Goal: Information Seeking & Learning: Check status

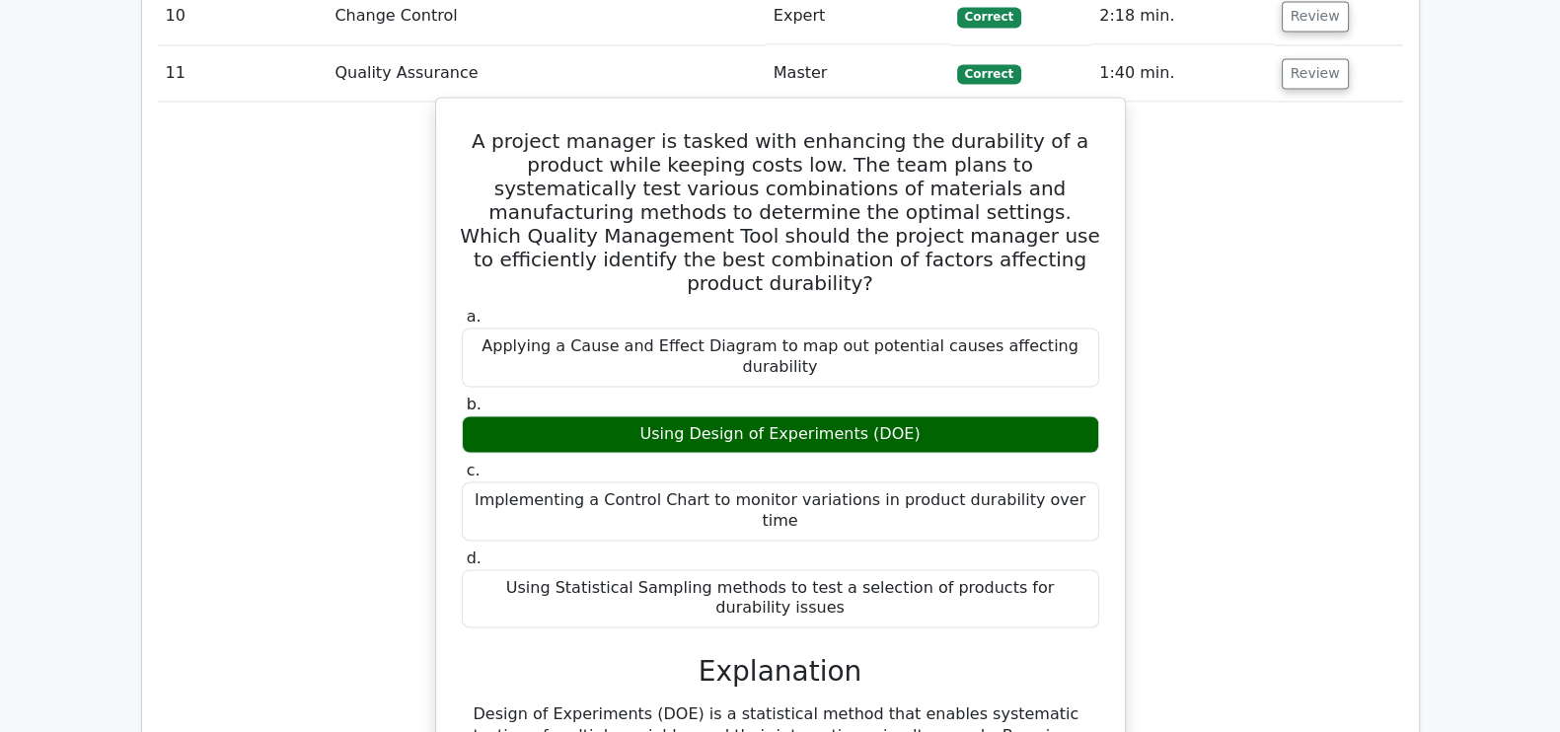
scroll to position [3953, 0]
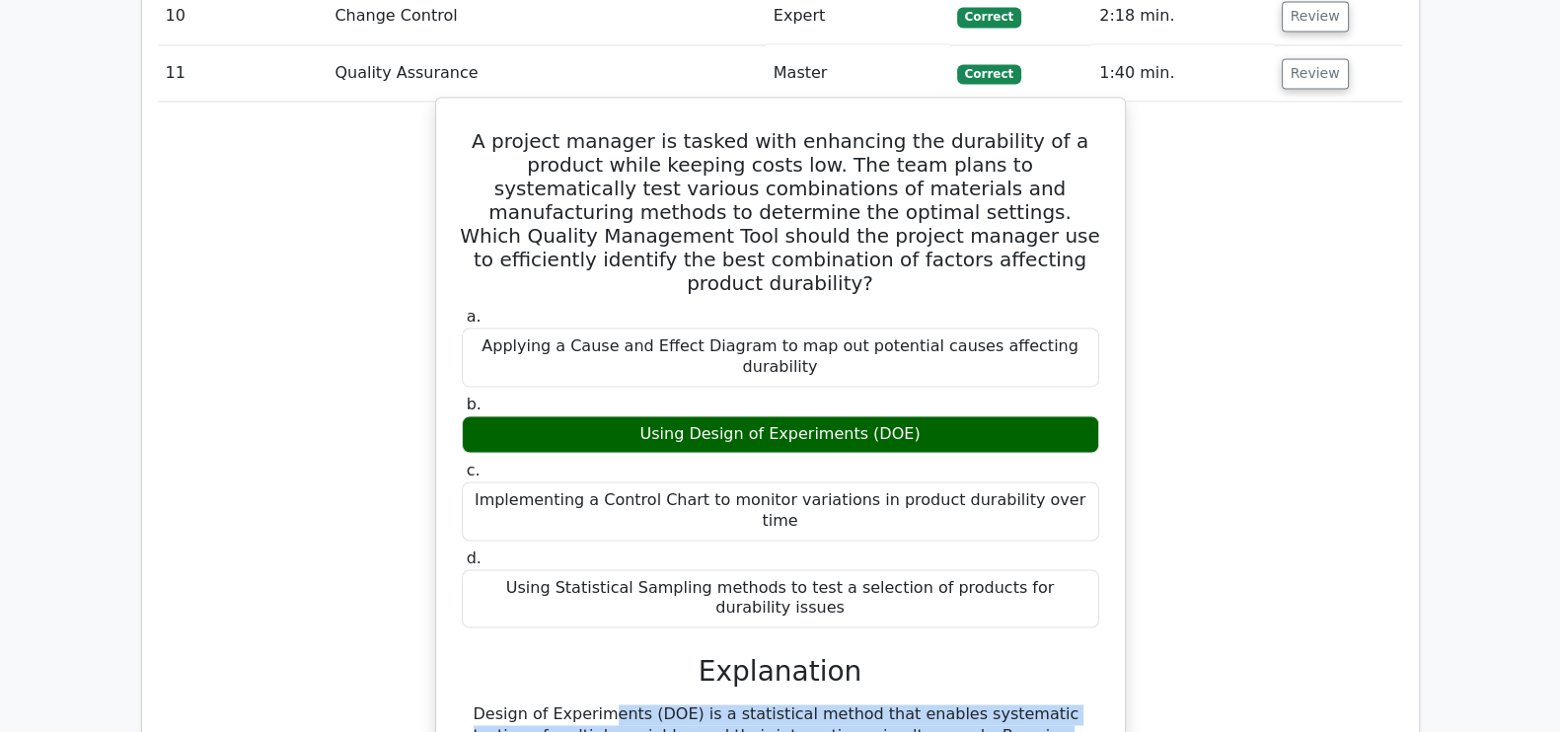
drag, startPoint x: 469, startPoint y: 501, endPoint x: 980, endPoint y: 609, distance: 522.3
copy div "Design of Experiments (DOE) is a statistical method that enables systematic tes…"
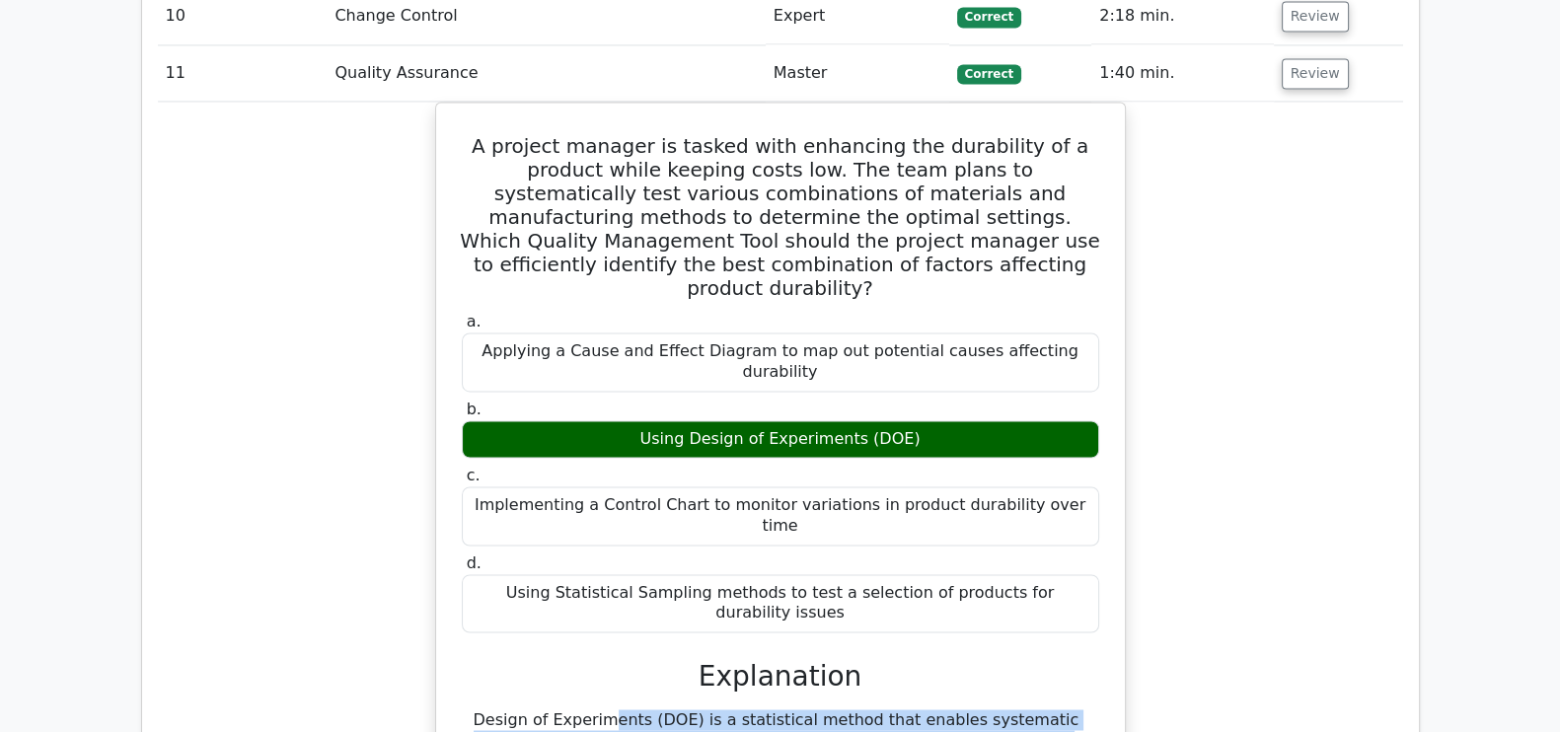
click at [1167, 499] on div "A project manager is tasked with enhancing the durability of a product while ke…" at bounding box center [780, 581] width 1245 height 959
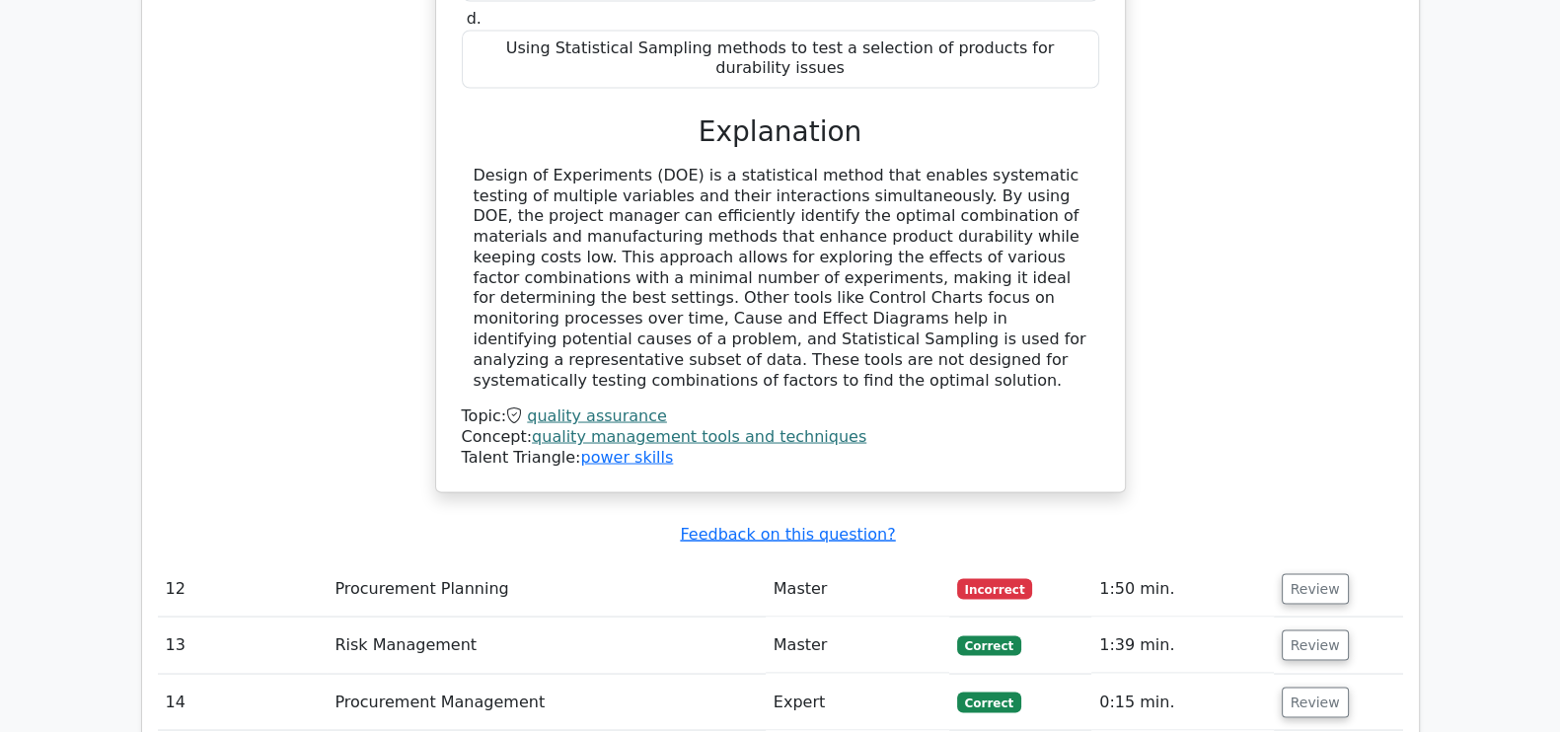
scroll to position [4527, 0]
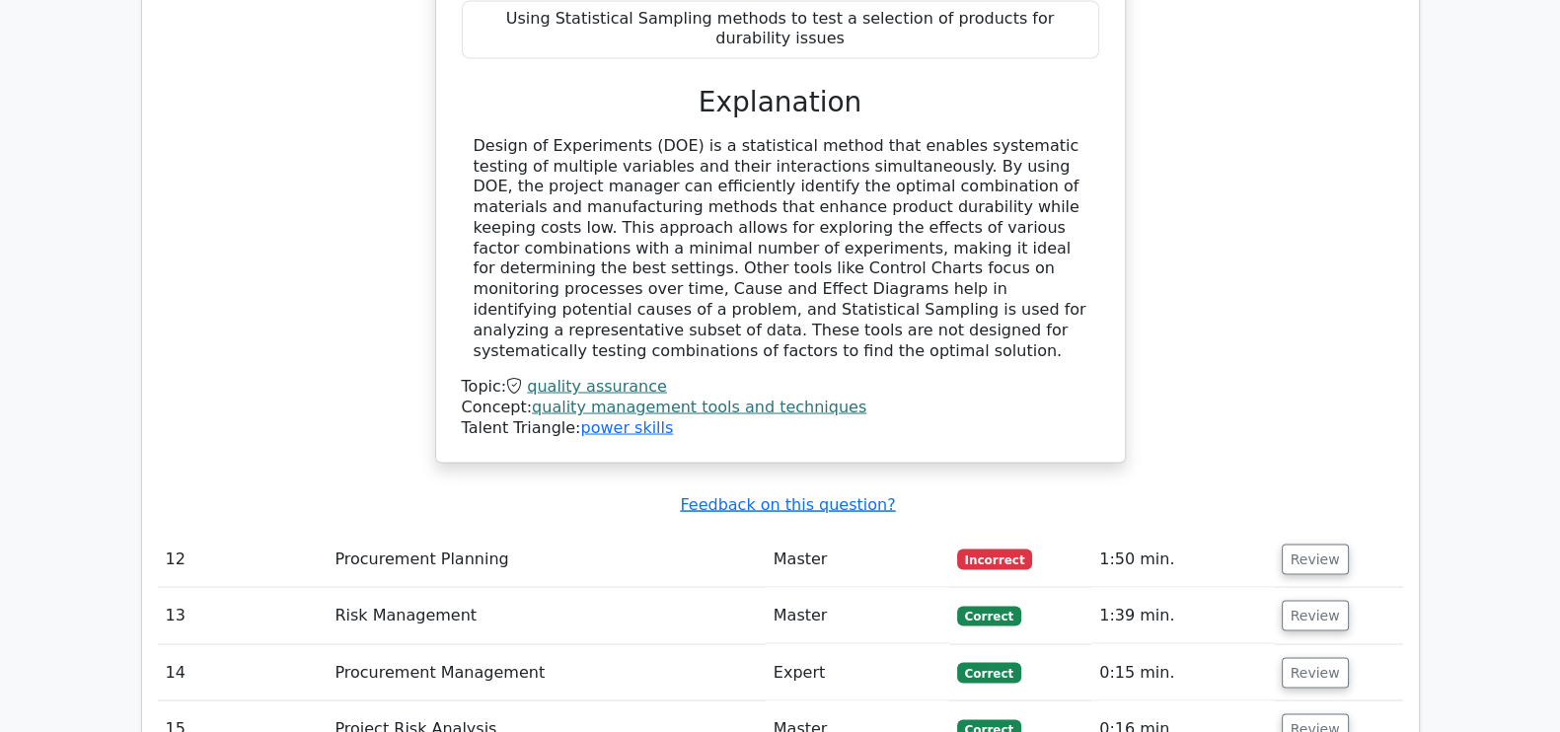
click at [1319, 531] on td "Review" at bounding box center [1338, 559] width 129 height 56
click at [1318, 544] on button "Review" at bounding box center [1315, 559] width 67 height 31
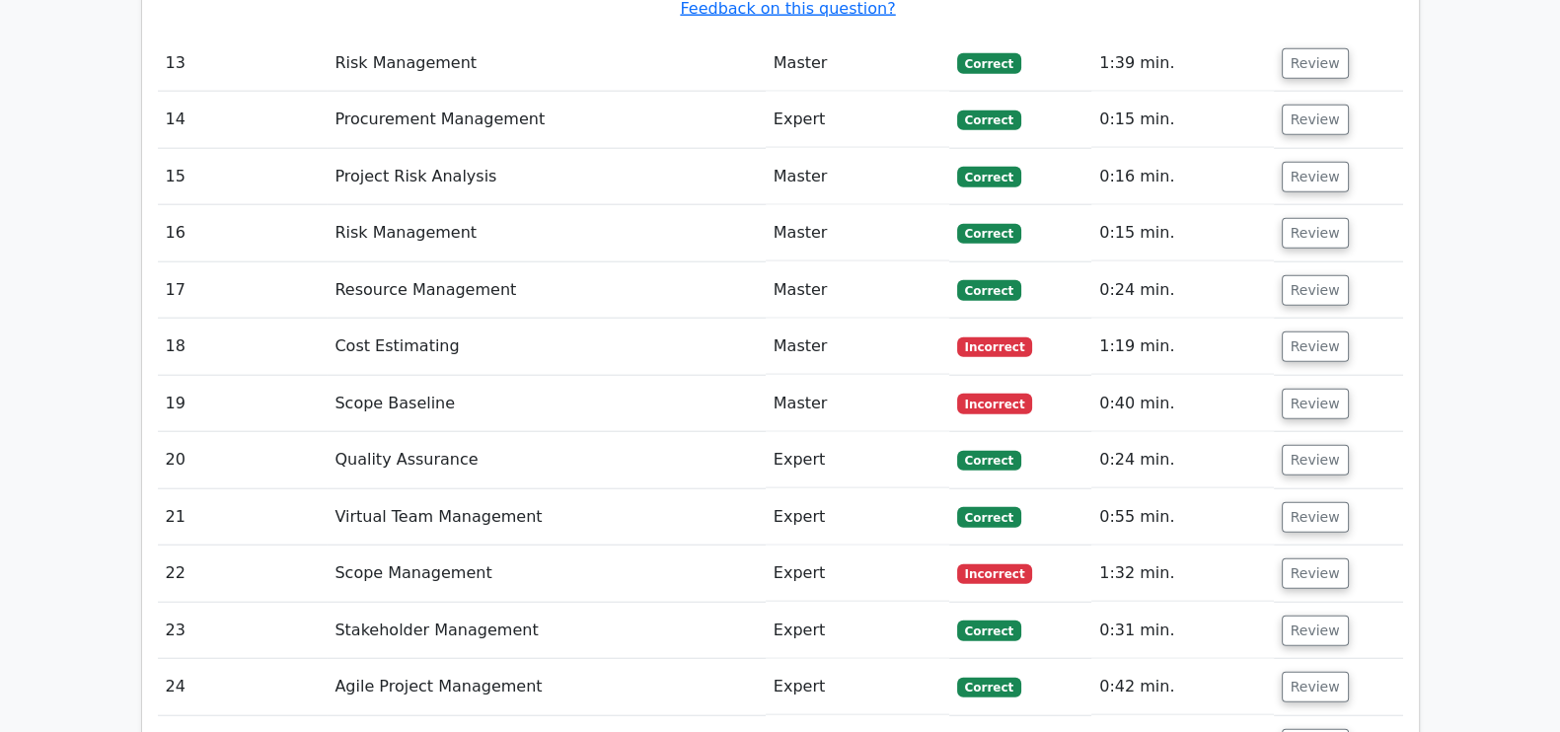
scroll to position [5826, 0]
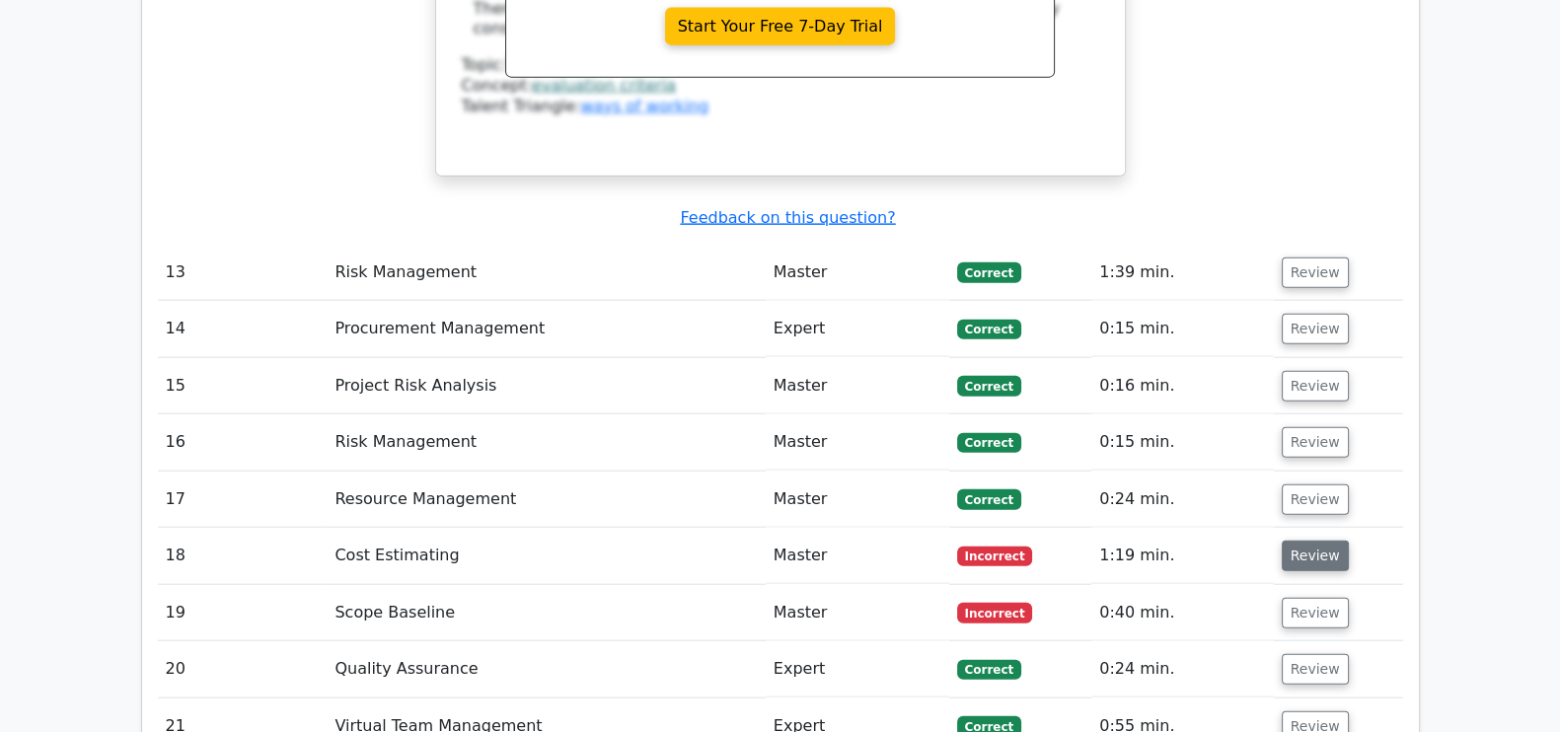
click at [1328, 541] on button "Review" at bounding box center [1315, 556] width 67 height 31
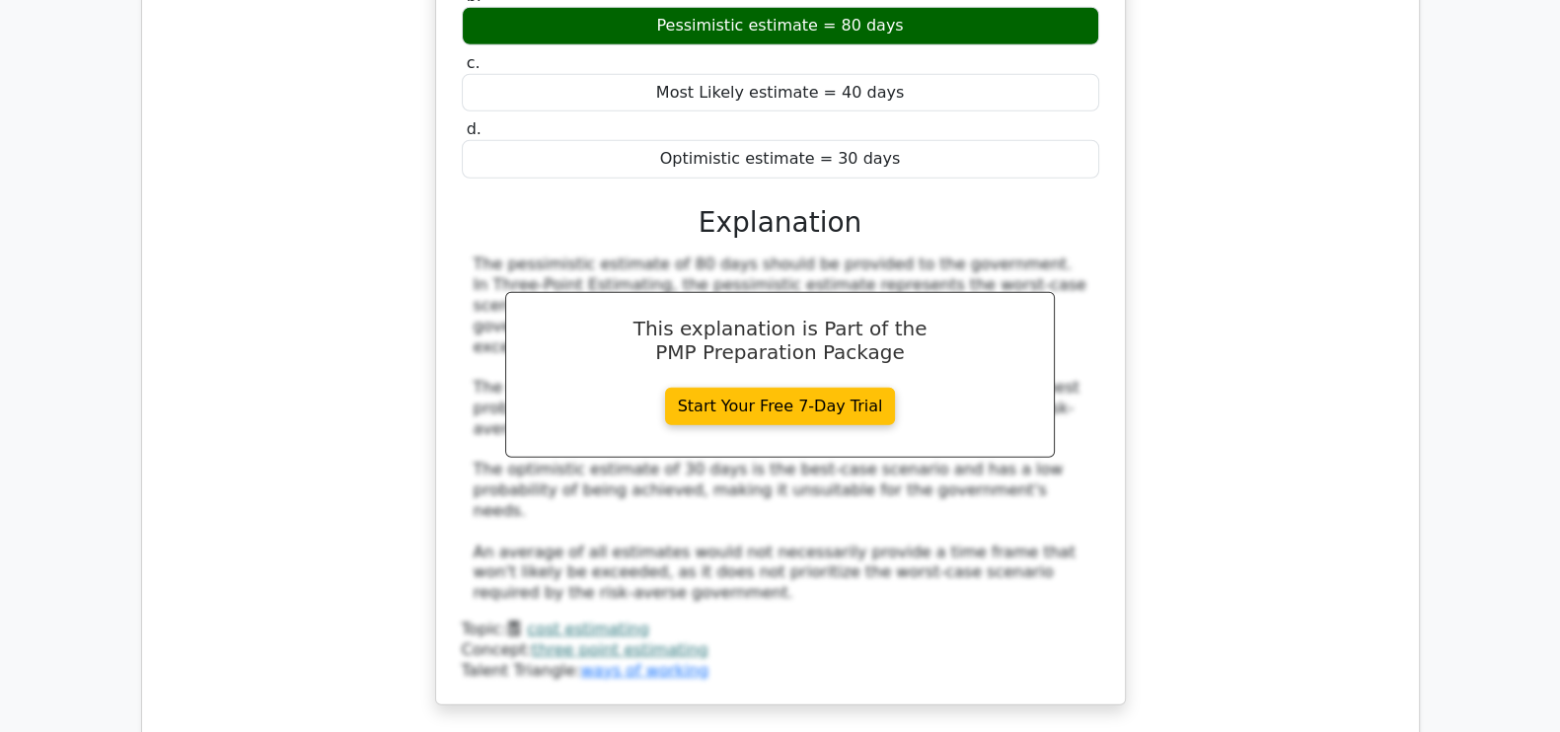
scroll to position [6746, 0]
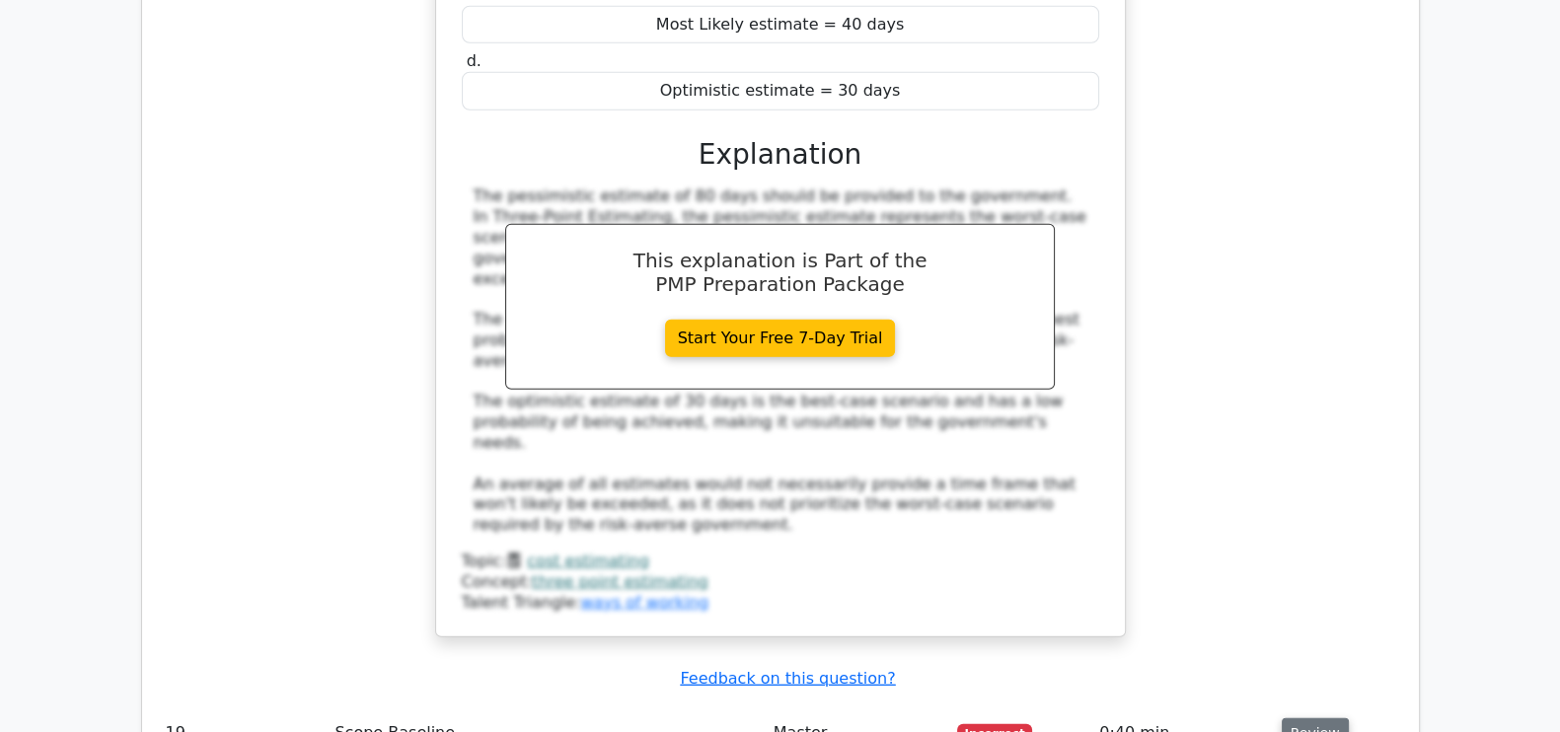
click at [1301, 718] on button "Review" at bounding box center [1315, 733] width 67 height 31
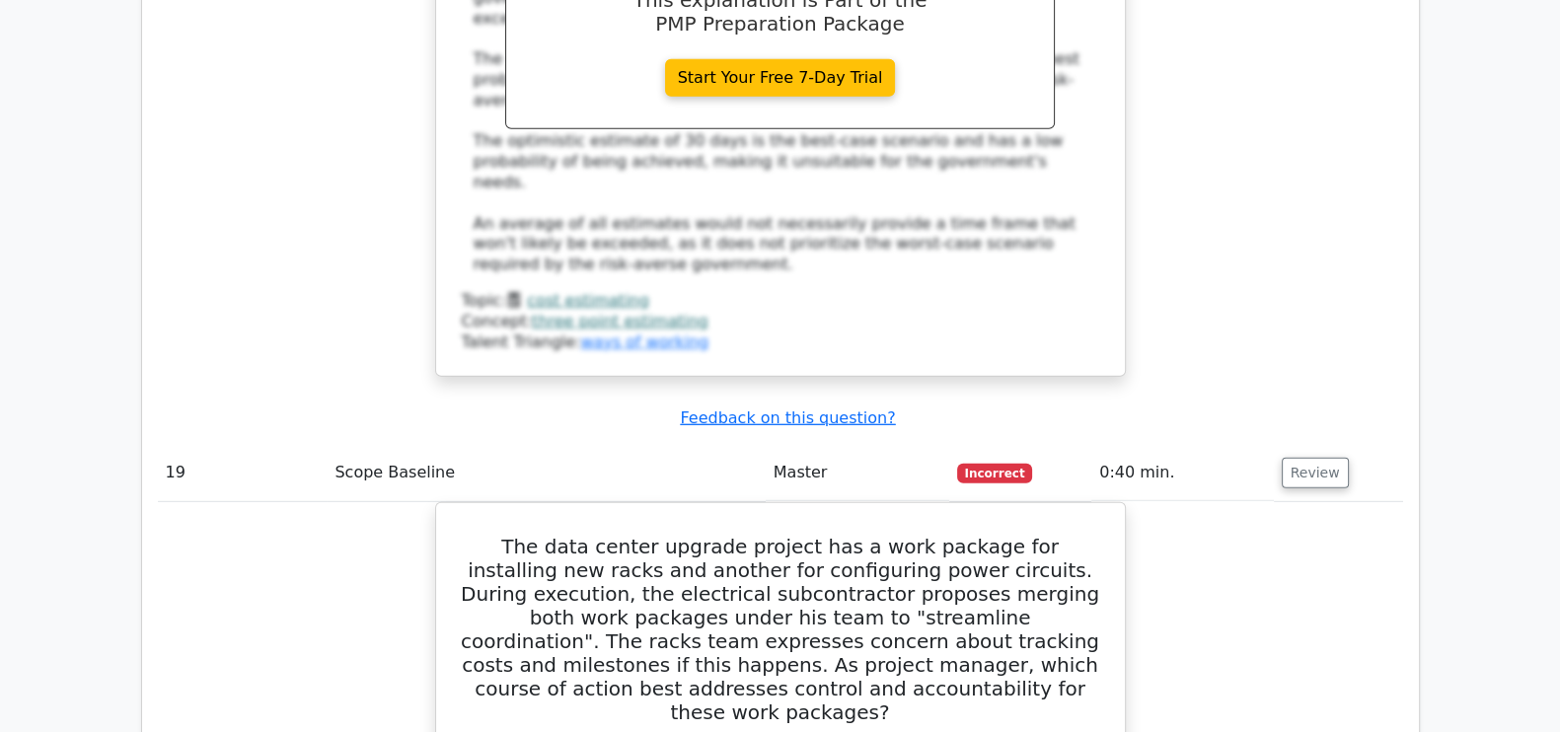
scroll to position [7035, 0]
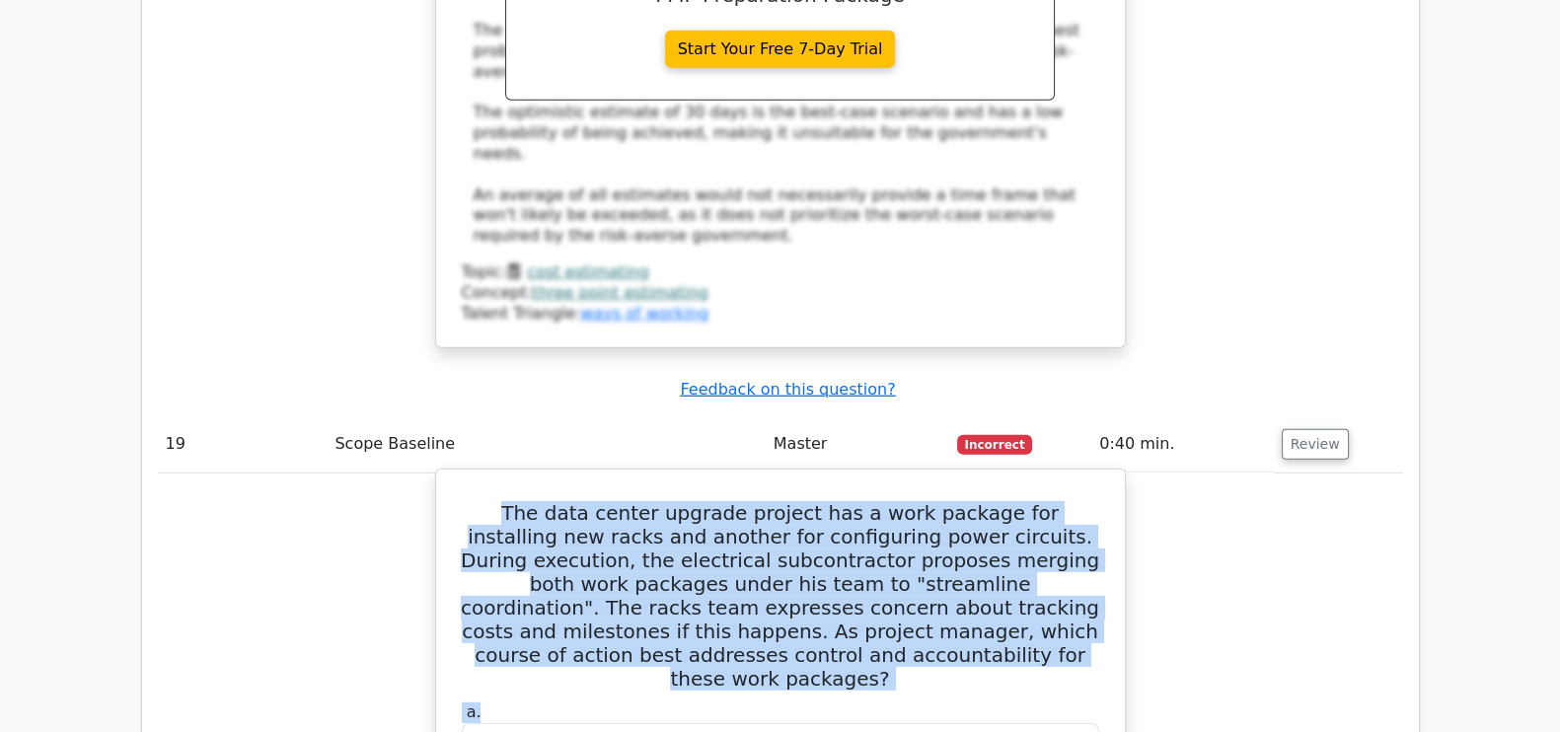
drag, startPoint x: 465, startPoint y: 156, endPoint x: 1066, endPoint y: 330, distance: 625.5
click at [1002, 501] on h5 "The data center upgrade project has a work package for installing new racks and…" at bounding box center [780, 595] width 641 height 189
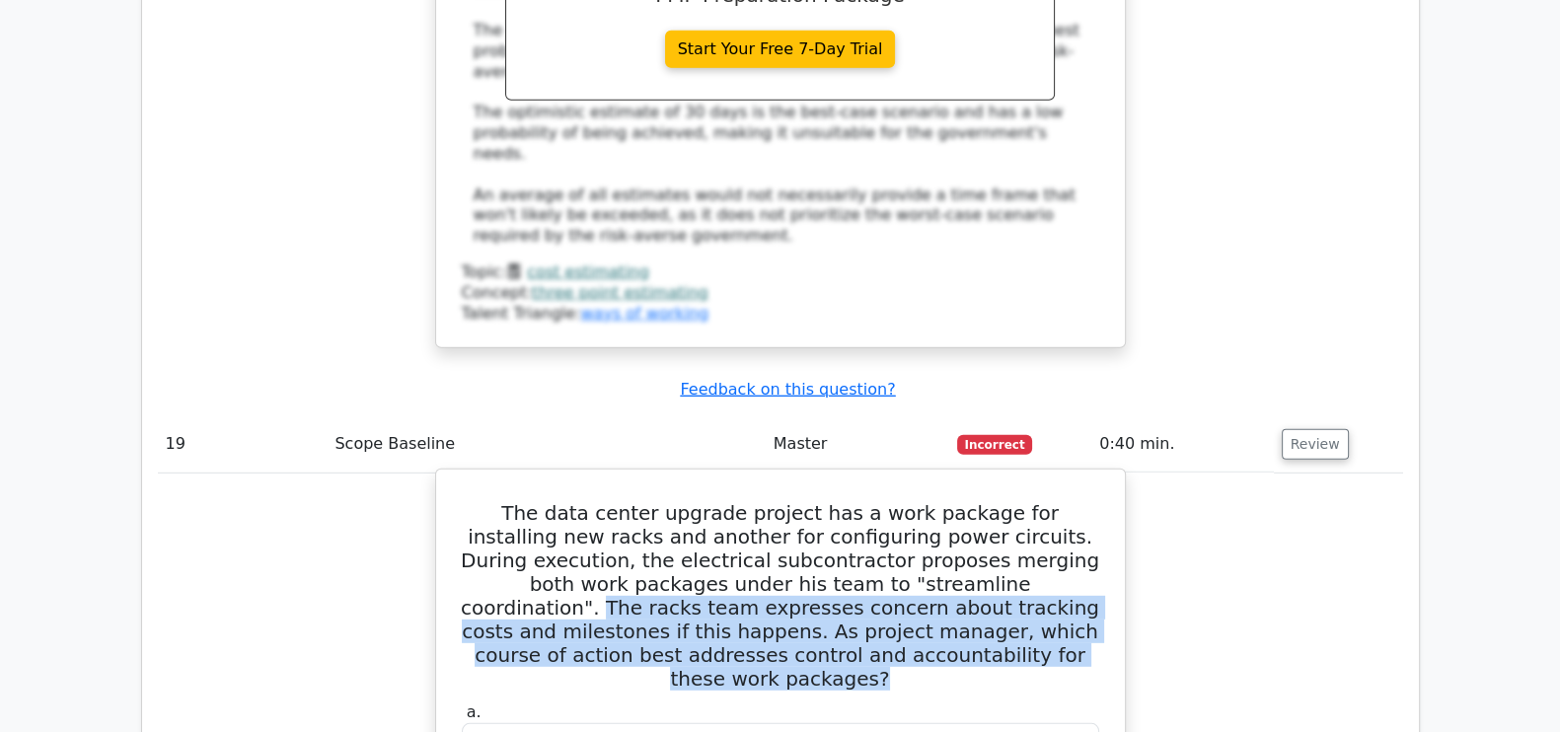
drag, startPoint x: 844, startPoint y: 237, endPoint x: 1009, endPoint y: 318, distance: 184.5
click at [1009, 501] on h5 "The data center upgrade project has a work package for installing new racks and…" at bounding box center [780, 595] width 641 height 189
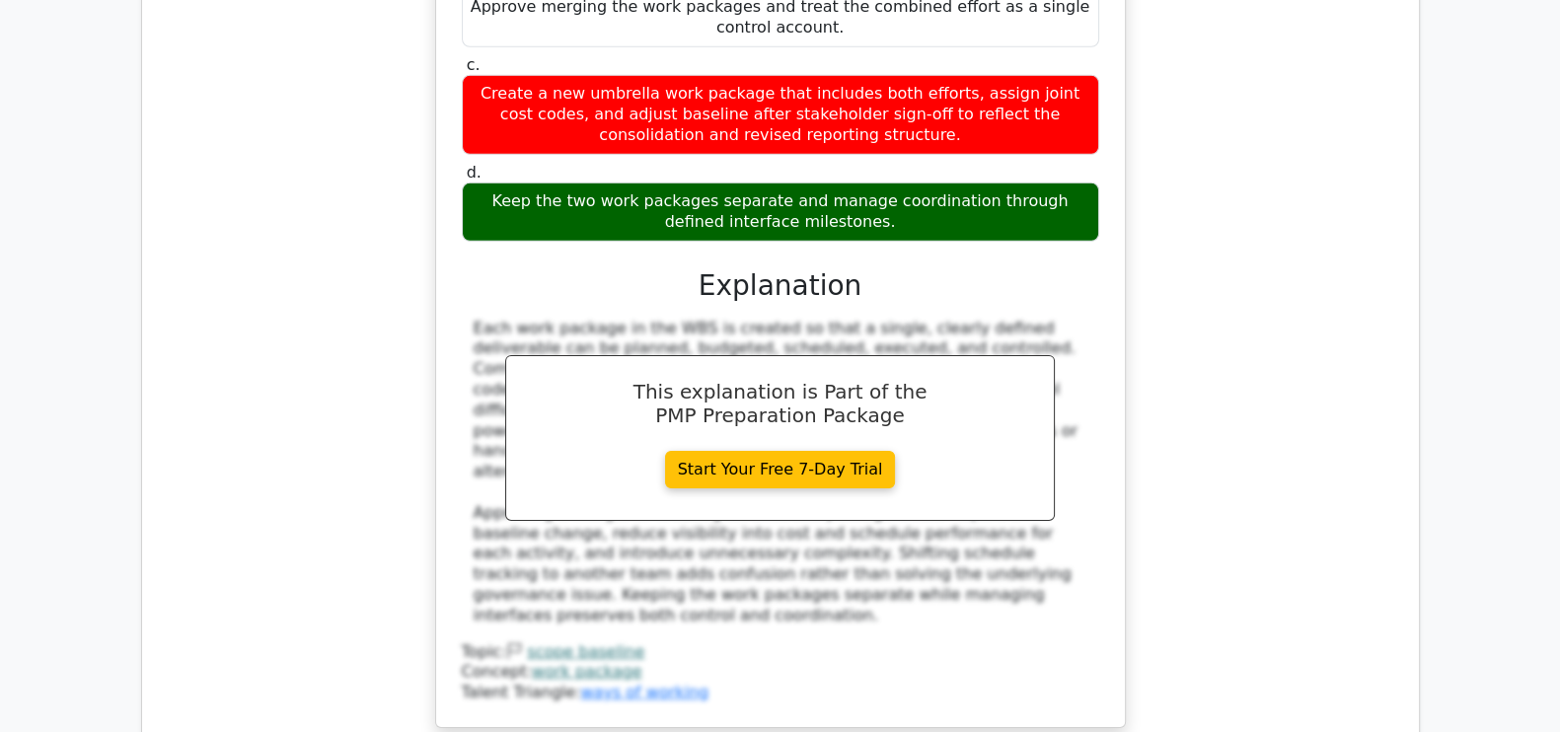
scroll to position [7864, 0]
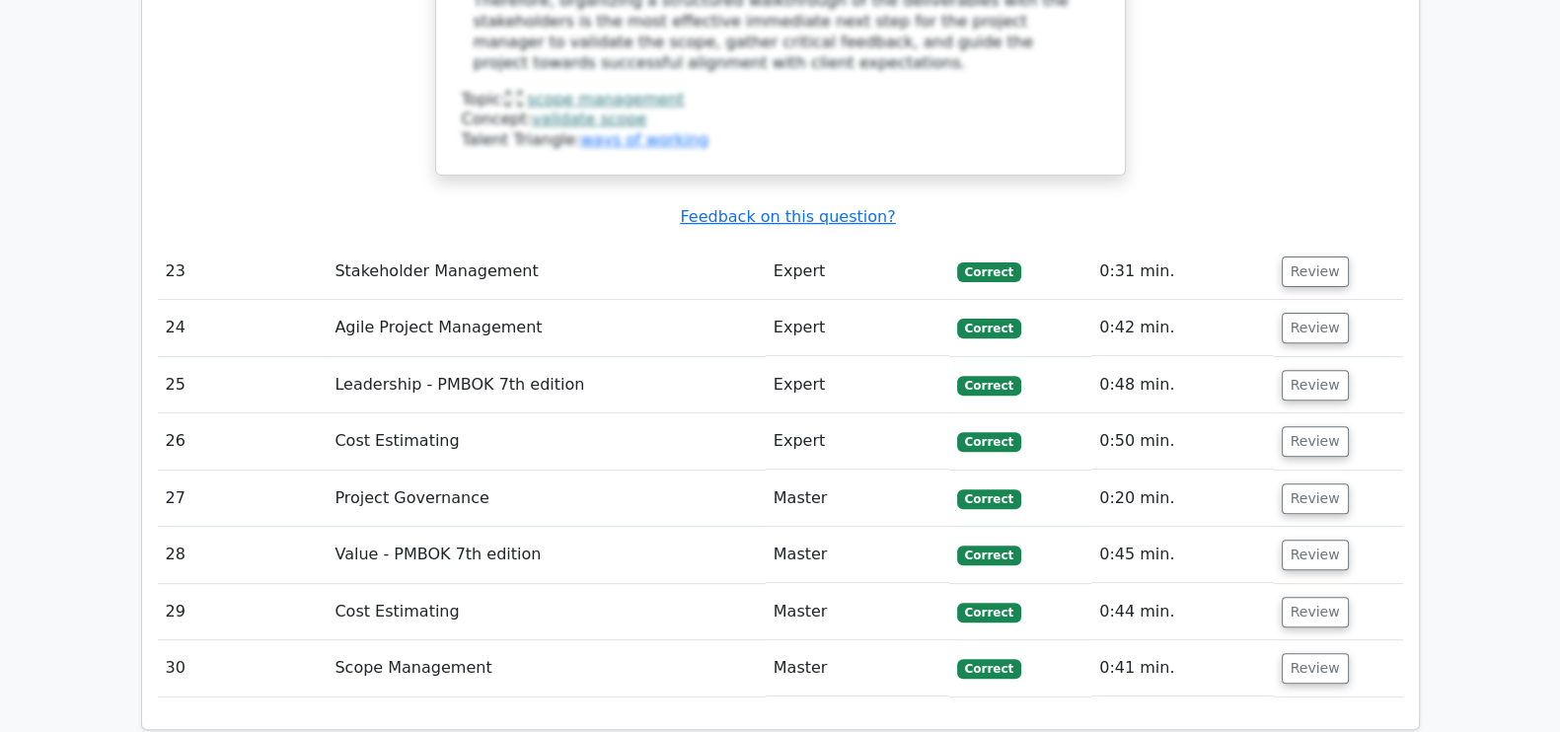
scroll to position [10621, 0]
